Goal: Task Accomplishment & Management: Complete application form

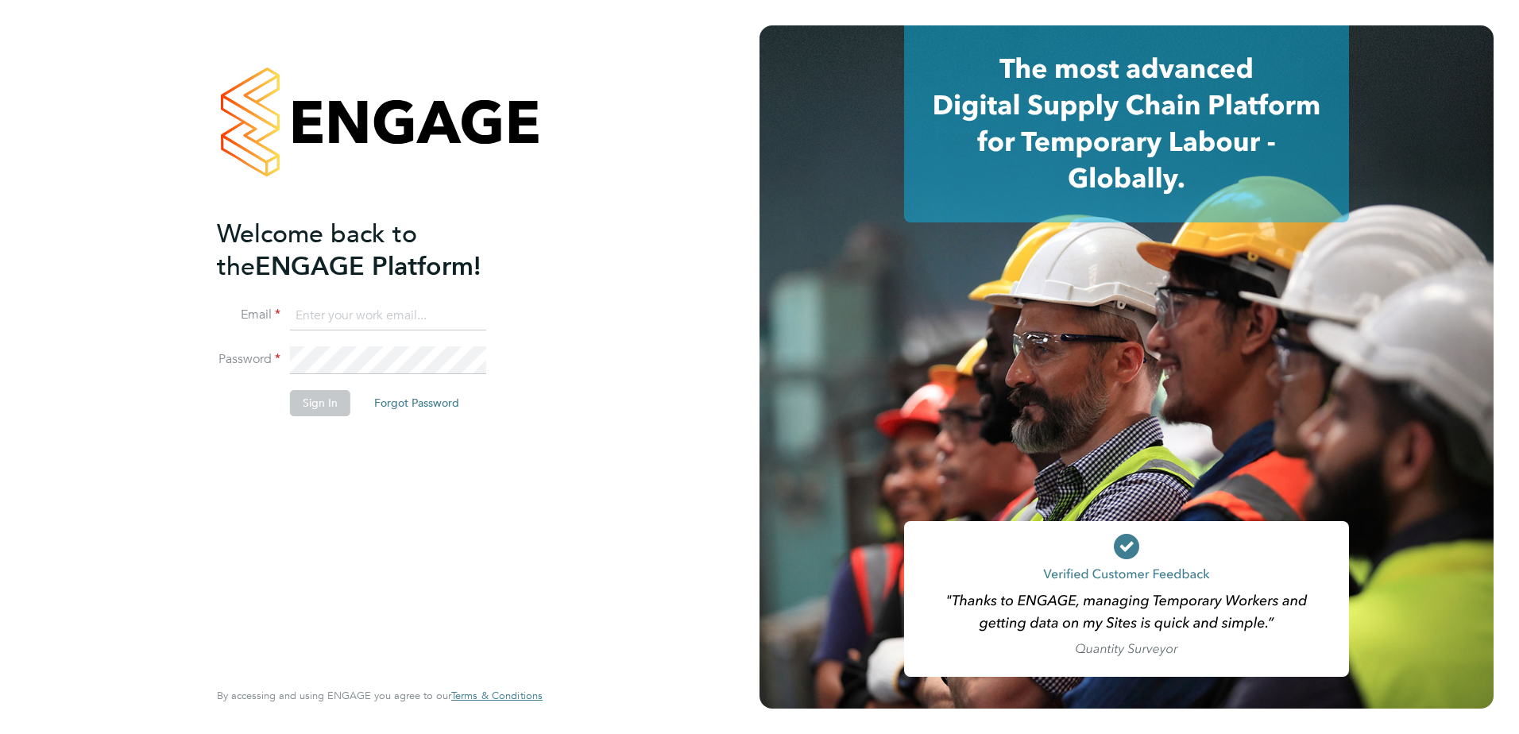
click at [394, 318] on input at bounding box center [388, 316] width 196 height 29
type input "[PERSON_NAME][EMAIL_ADDRESS][PERSON_NAME][DOMAIN_NAME]"
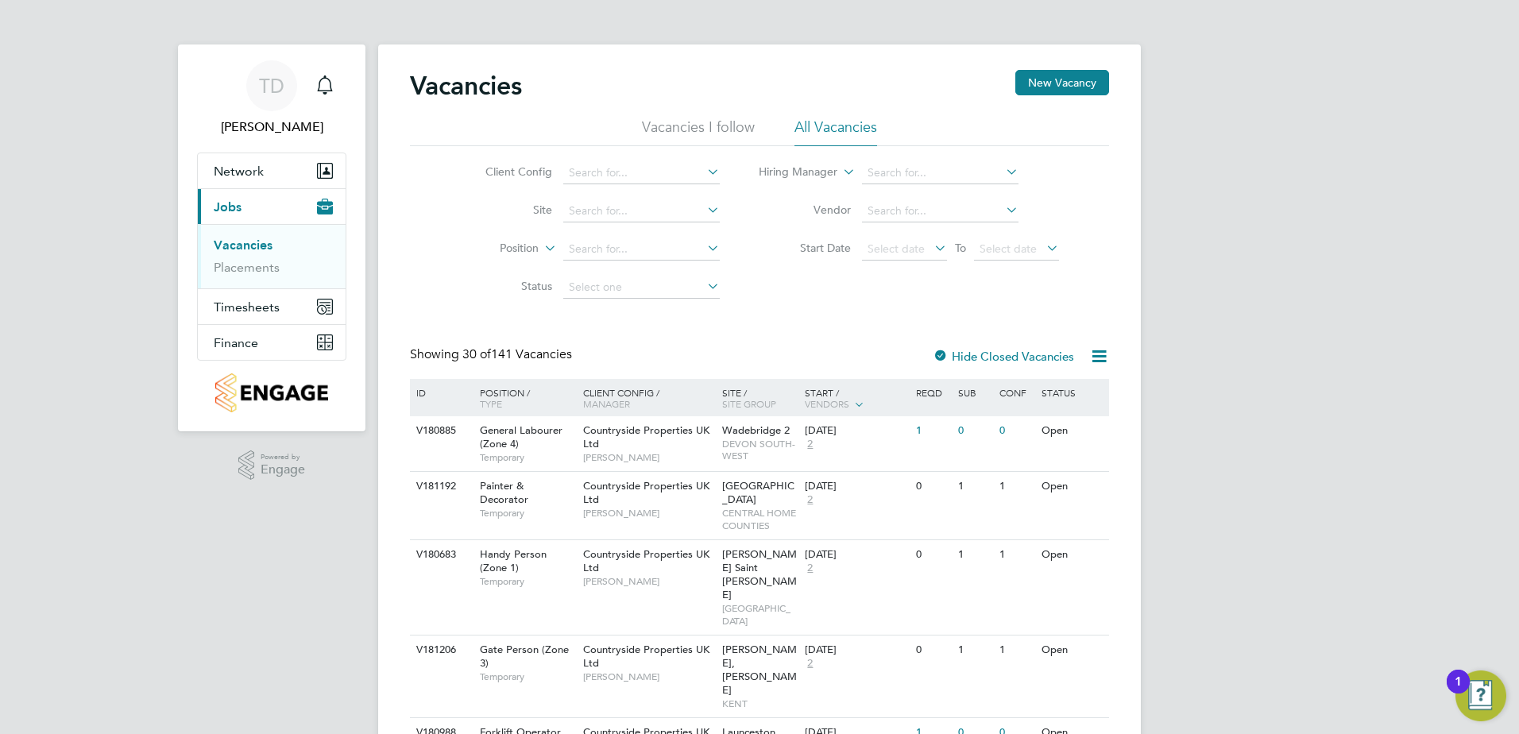
click at [638, 180] on input at bounding box center [641, 173] width 156 height 22
click at [1052, 78] on button "New Vacancy" at bounding box center [1062, 82] width 94 height 25
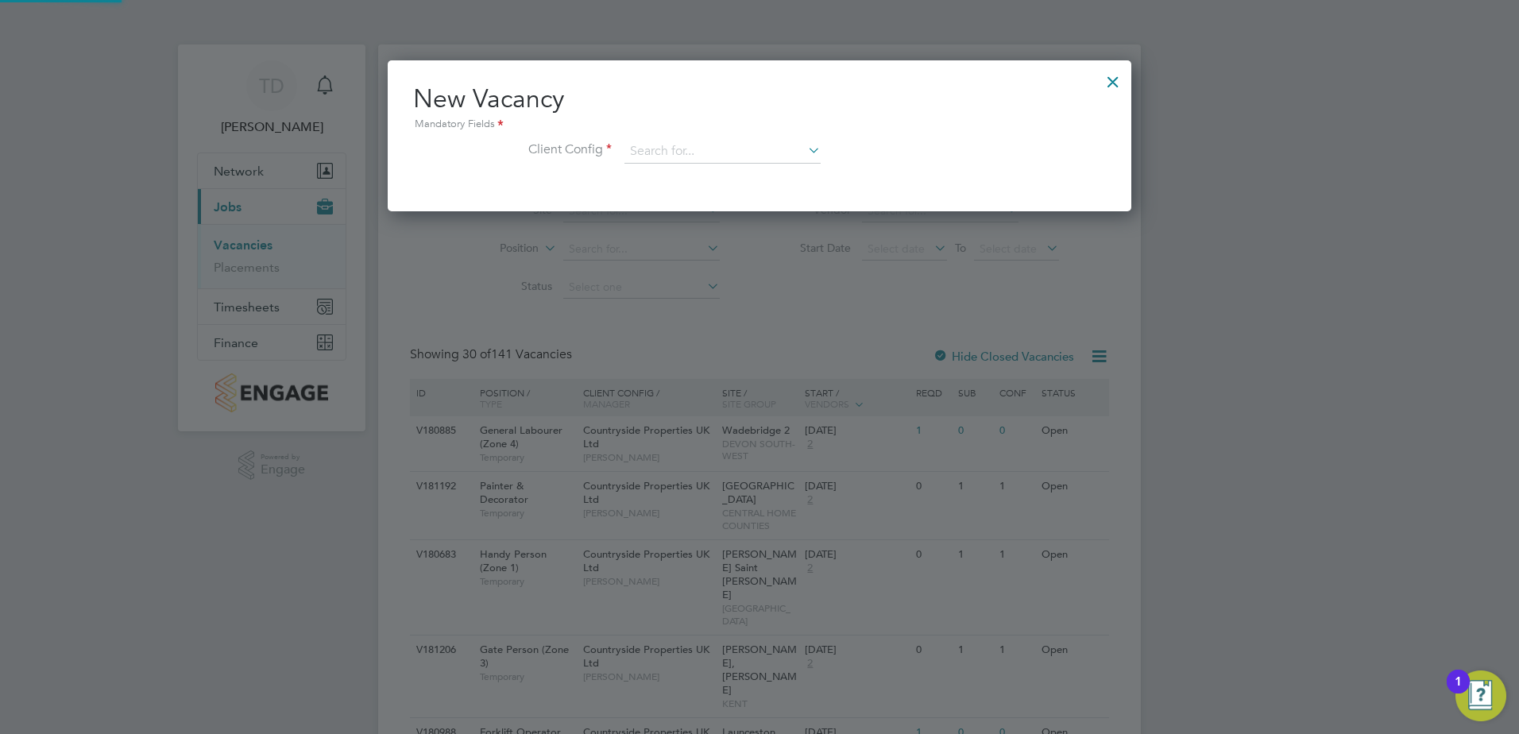
scroll to position [151, 744]
click at [781, 137] on div "New Vacancy Mandatory Fields Client Config" at bounding box center [759, 131] width 693 height 97
click at [769, 143] on input at bounding box center [722, 152] width 196 height 24
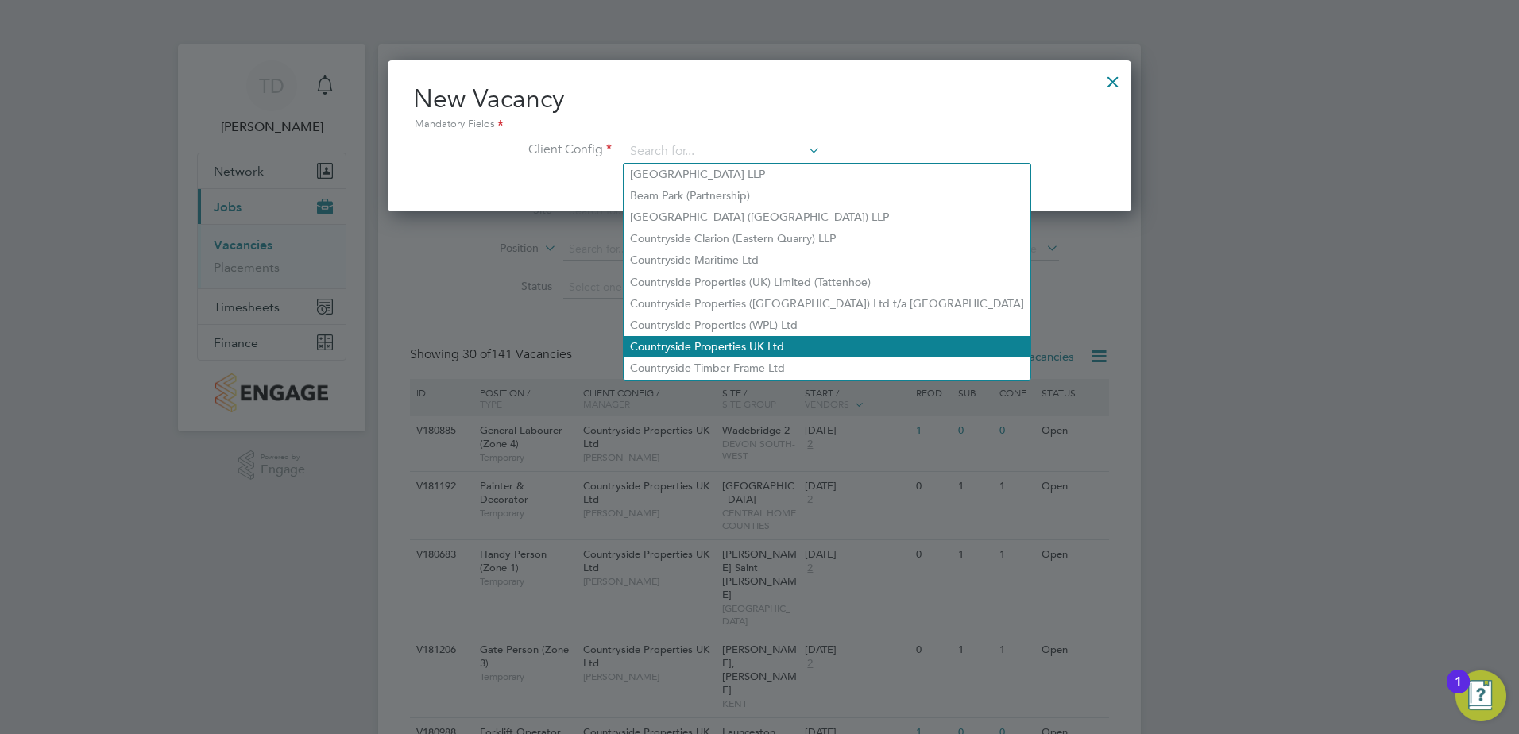
click at [786, 338] on li "Countryside Properties UK Ltd" at bounding box center [827, 346] width 407 height 21
type input "Countryside Properties UK Ltd"
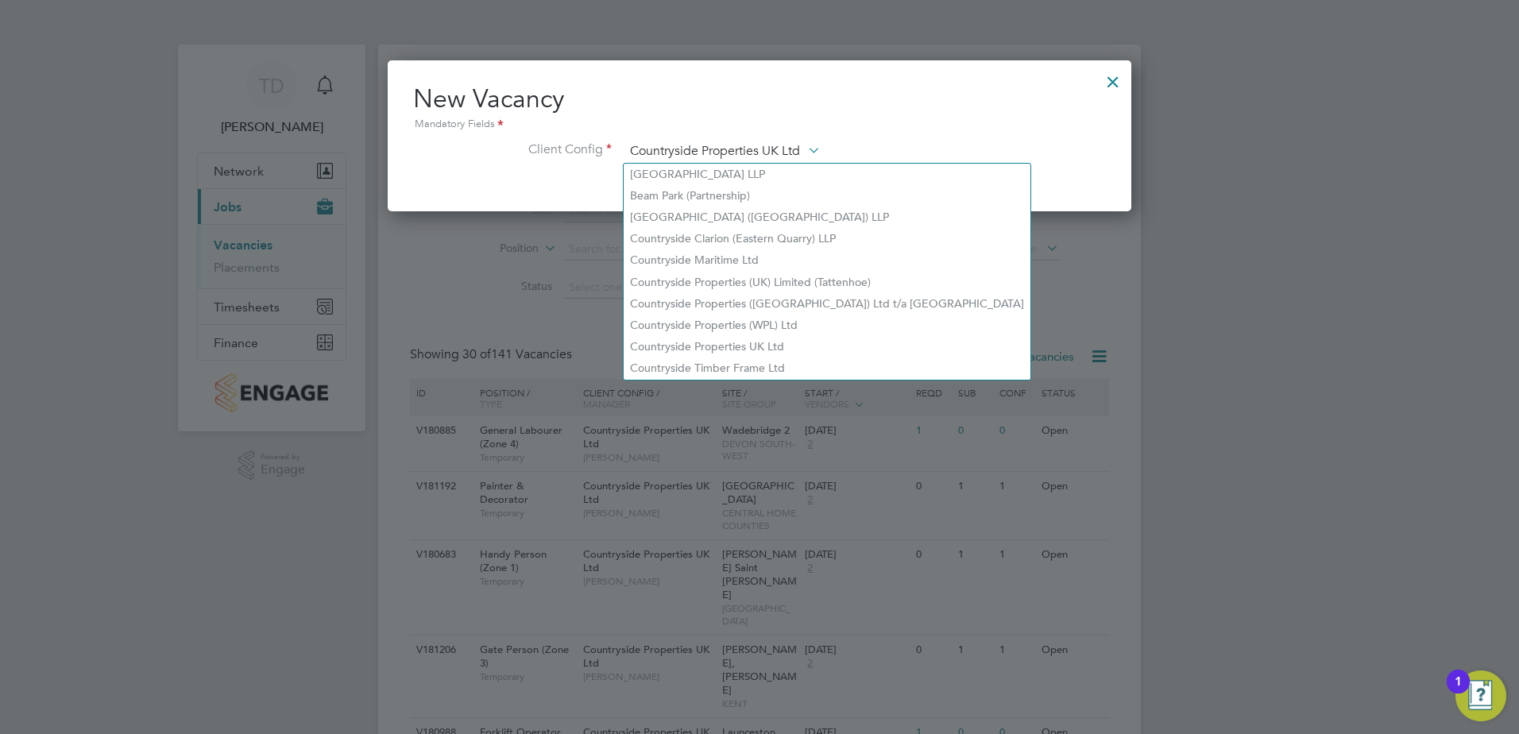
scroll to position [266, 744]
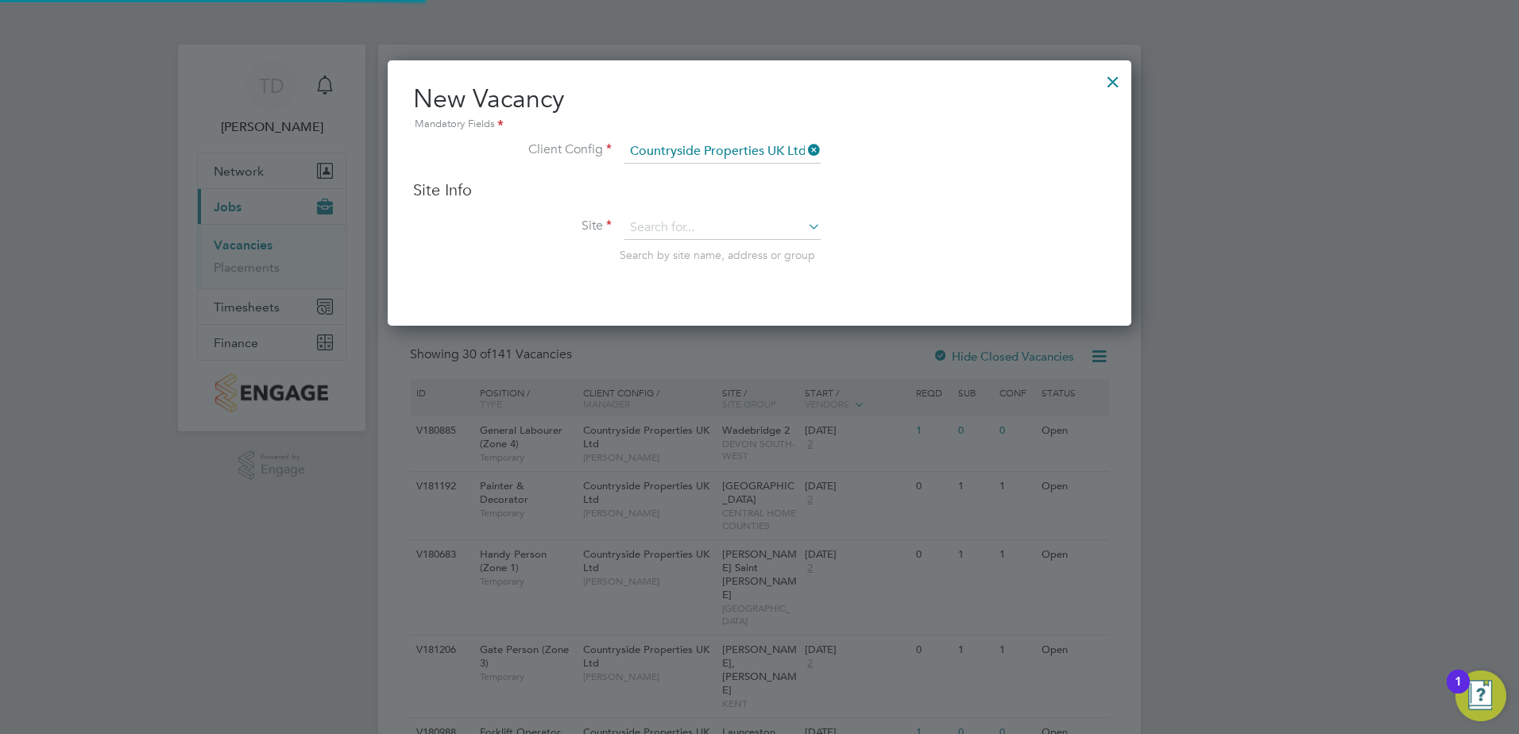
click at [697, 240] on li "Site Search by site name, address or group" at bounding box center [759, 255] width 693 height 78
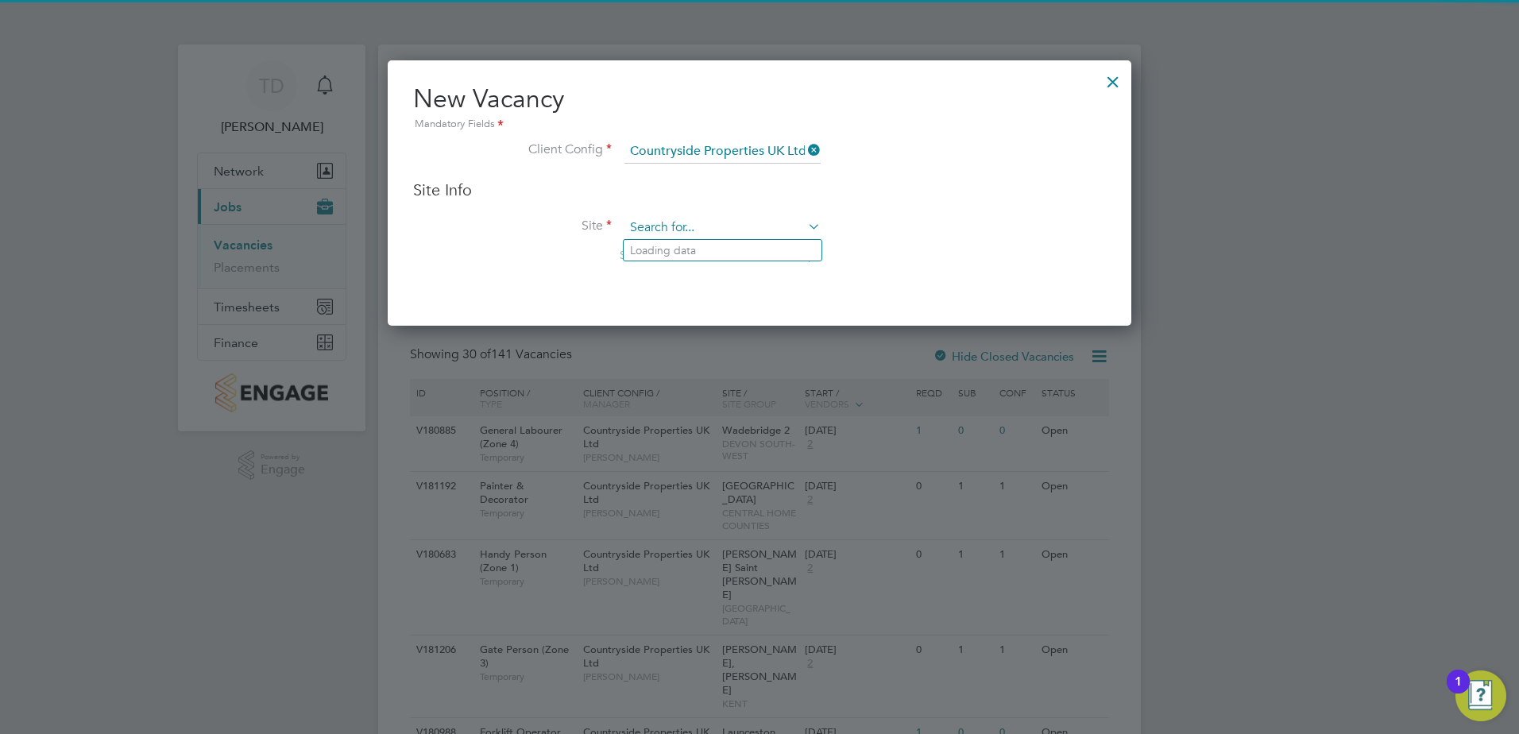
click at [698, 229] on input at bounding box center [722, 228] width 196 height 24
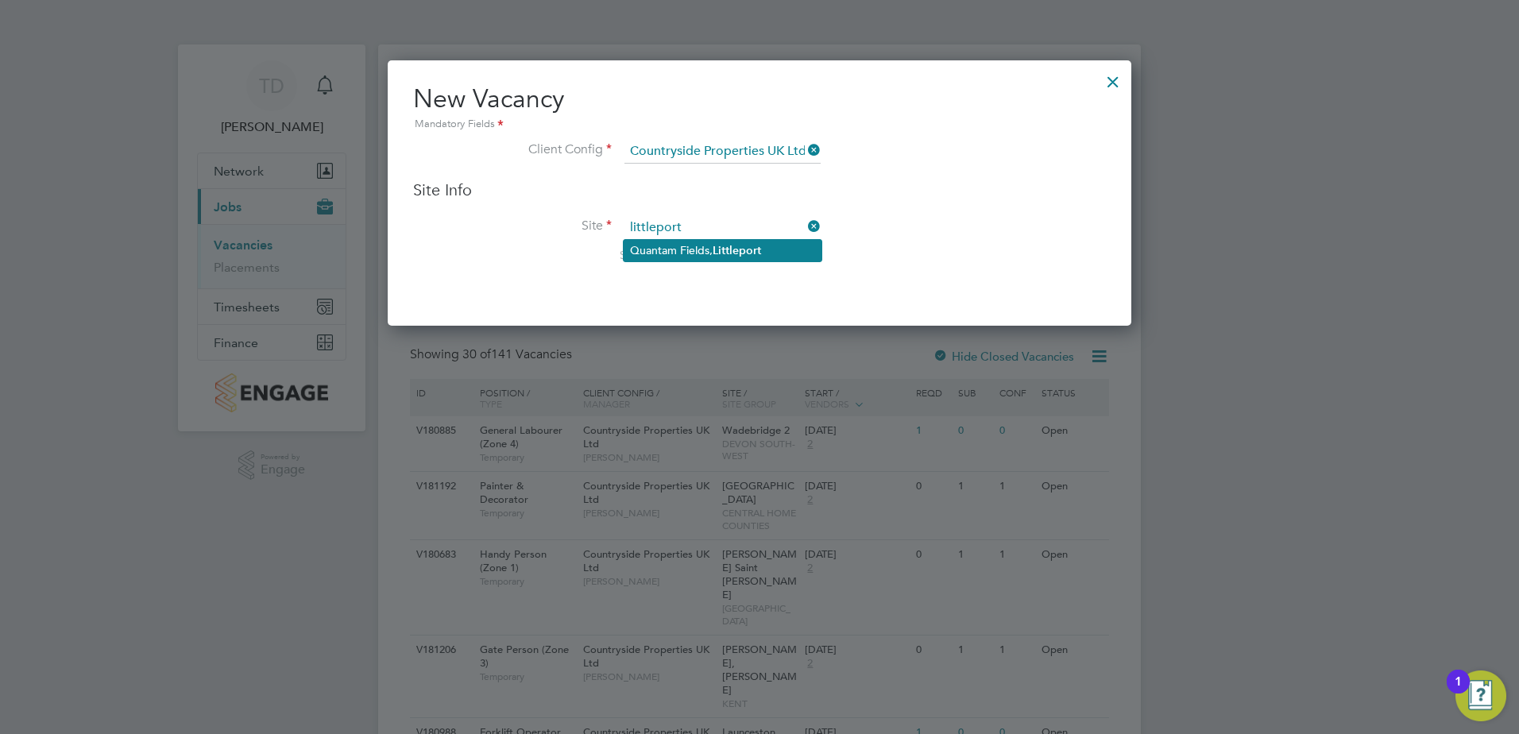
click at [717, 245] on b "Littleport" at bounding box center [736, 251] width 48 height 14
type input "Quantam Fields, Littleport"
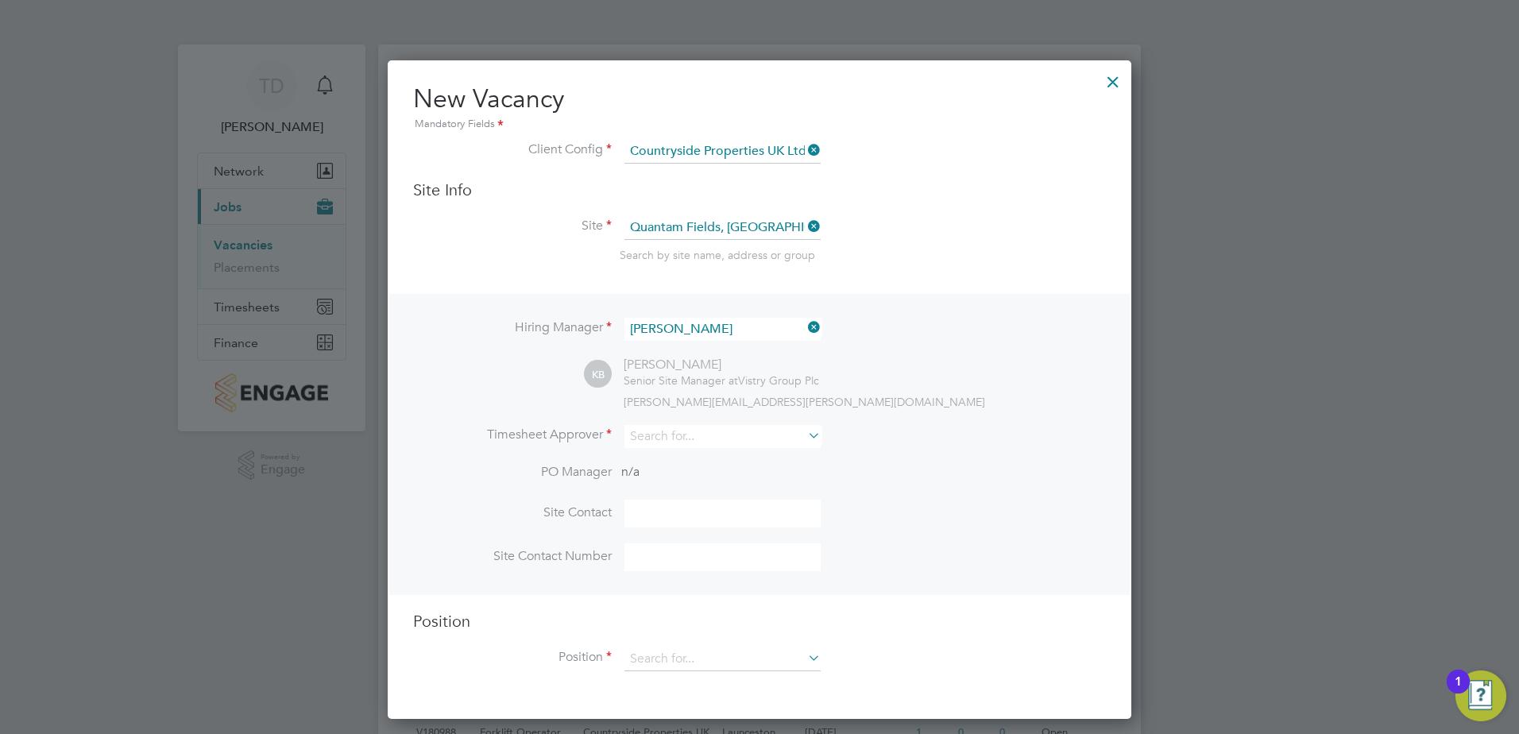
click at [948, 387] on div "KB Kevin Bishop Senior Site Manager at Vistry Group Plc kevin.bishop@vistry.co.…" at bounding box center [845, 383] width 522 height 52
drag, startPoint x: 947, startPoint y: 384, endPoint x: 947, endPoint y: 357, distance: 27.0
click at [947, 357] on div "KB Kevin Bishop Senior Site Manager at Vistry Group Plc kevin.bishop@vistry.co.…" at bounding box center [845, 383] width 522 height 52
click at [751, 439] on input at bounding box center [722, 436] width 196 height 23
click at [707, 453] on li "Andy Pearce" at bounding box center [724, 459] width 200 height 21
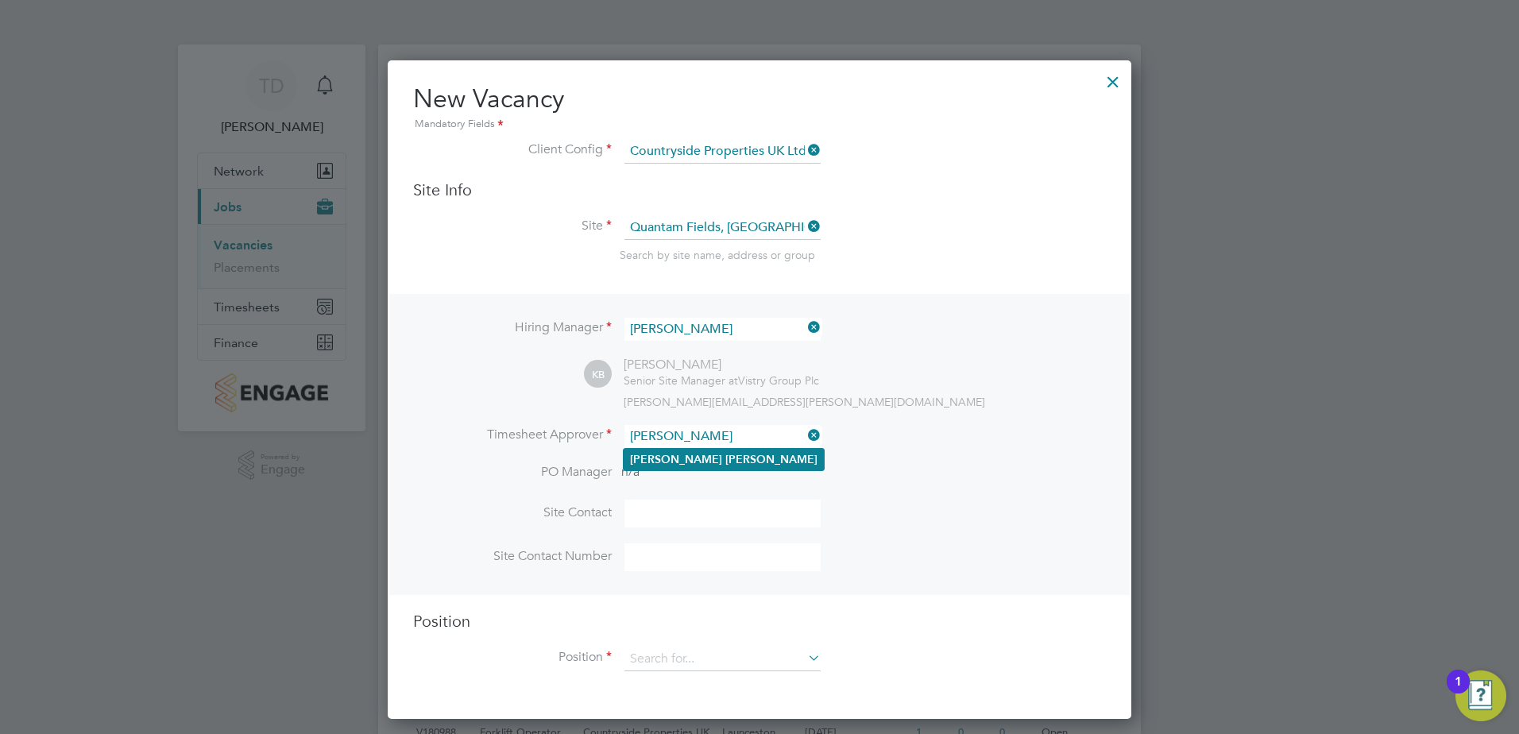
type input "Andy Pearce"
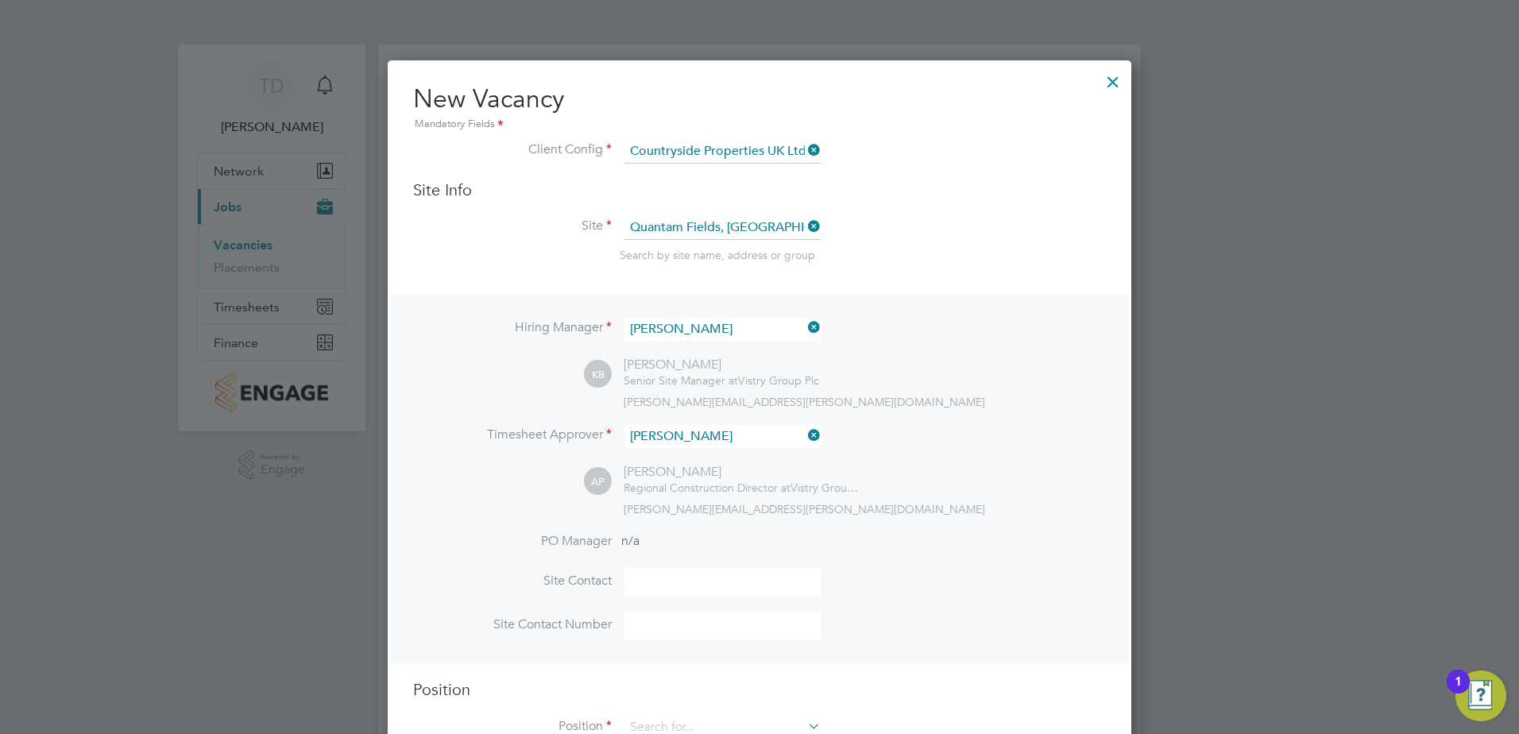
click at [936, 512] on div "andy.pearce@vistry.co.uk" at bounding box center [865, 509] width 482 height 14
click at [735, 562] on li "PO Manager n/a" at bounding box center [759, 551] width 693 height 36
click at [746, 581] on input at bounding box center [722, 582] width 196 height 28
click at [693, 587] on input at bounding box center [722, 582] width 196 height 28
